Goal: Find specific page/section

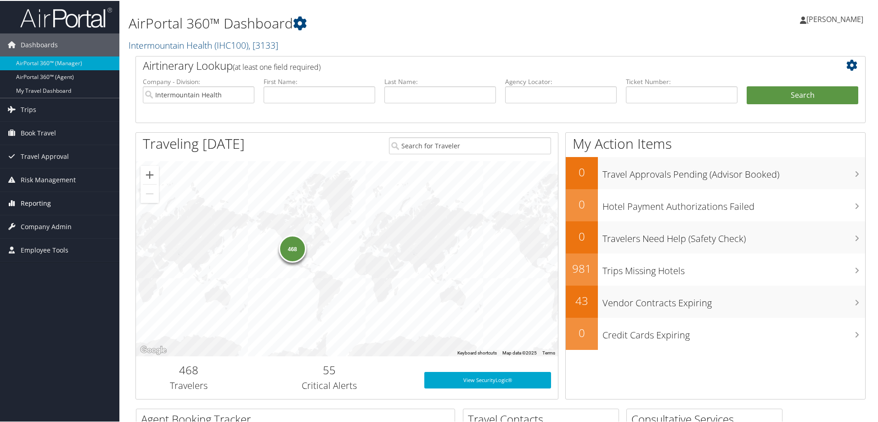
click at [45, 204] on span "Reporting" at bounding box center [36, 202] width 30 height 23
click at [46, 263] on span "Company Admin" at bounding box center [46, 267] width 51 height 23
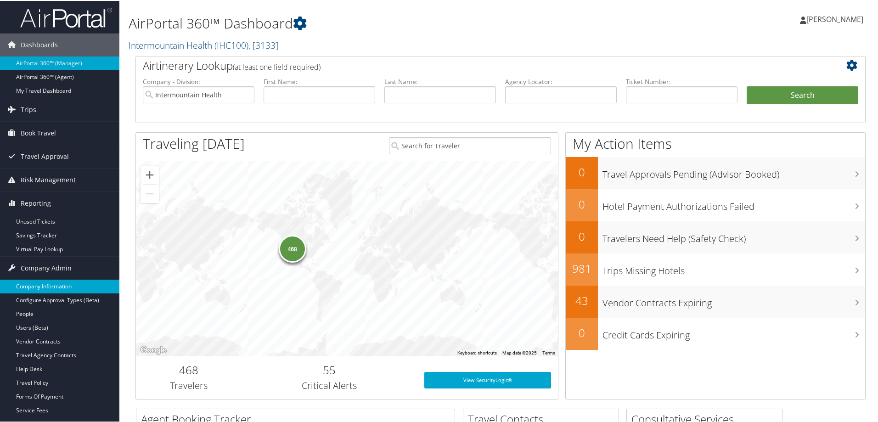
click at [40, 283] on link "Company Information" at bounding box center [59, 286] width 119 height 14
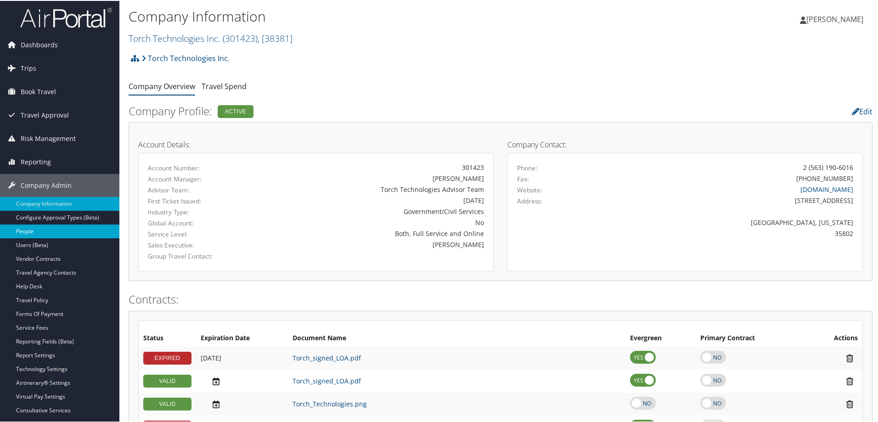
click at [53, 232] on link "People" at bounding box center [59, 231] width 119 height 14
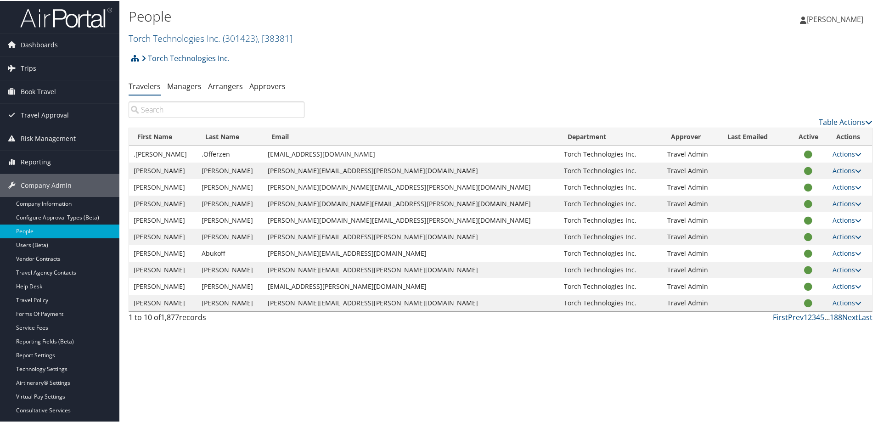
click at [175, 108] on input "search" at bounding box center [217, 109] width 176 height 17
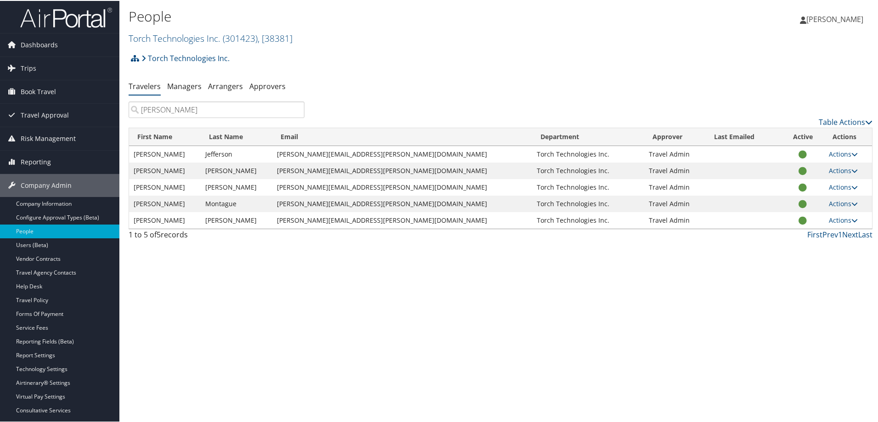
type input "[PERSON_NAME]"
